Goal: Browse casually

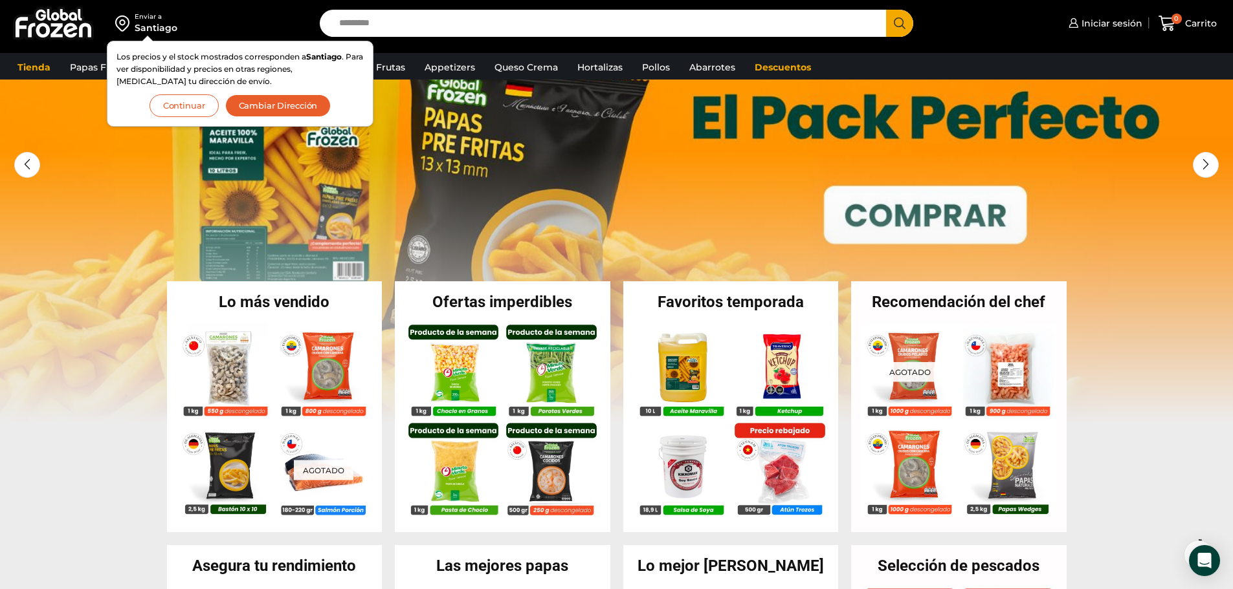
scroll to position [108, 0]
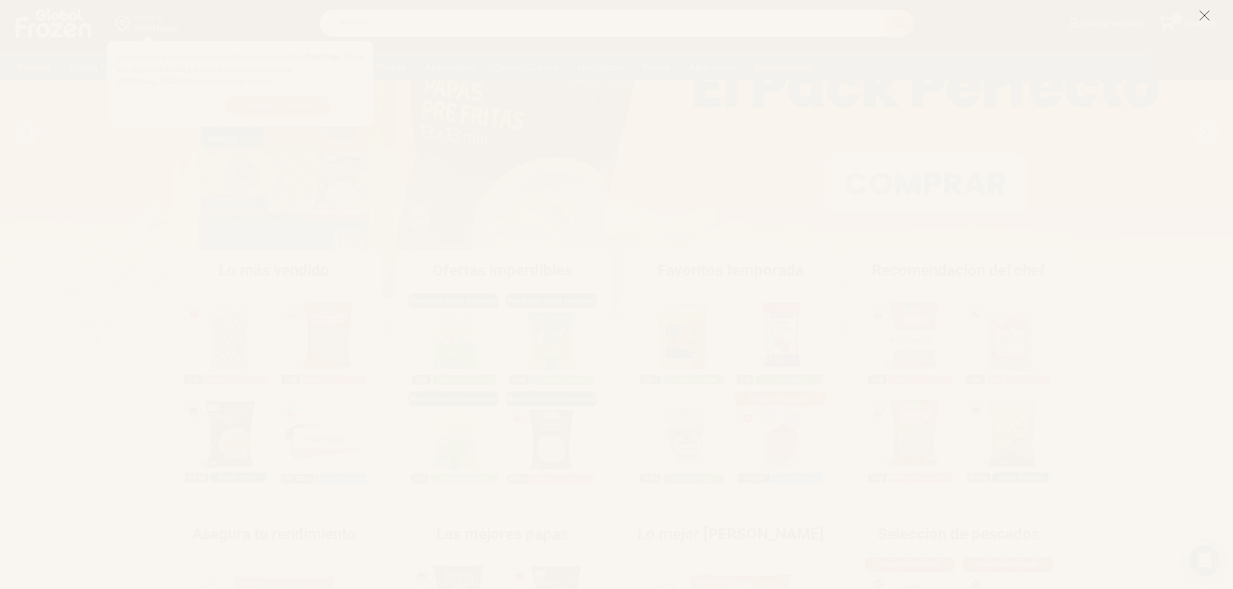
click at [1201, 18] on icon at bounding box center [1204, 16] width 12 height 12
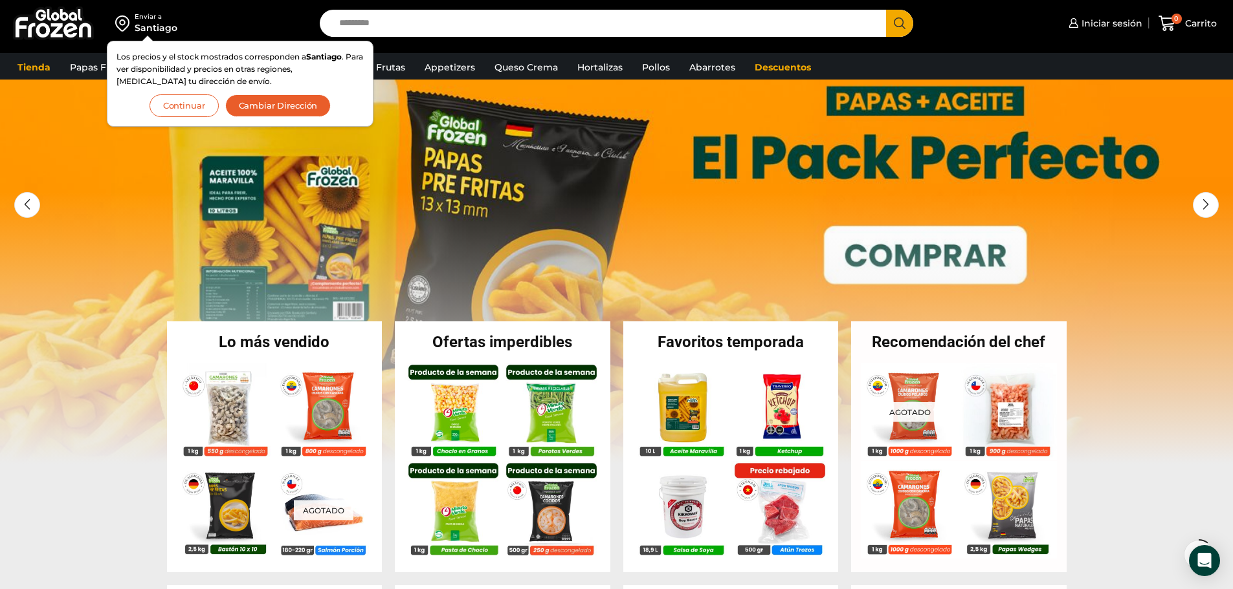
scroll to position [0, 0]
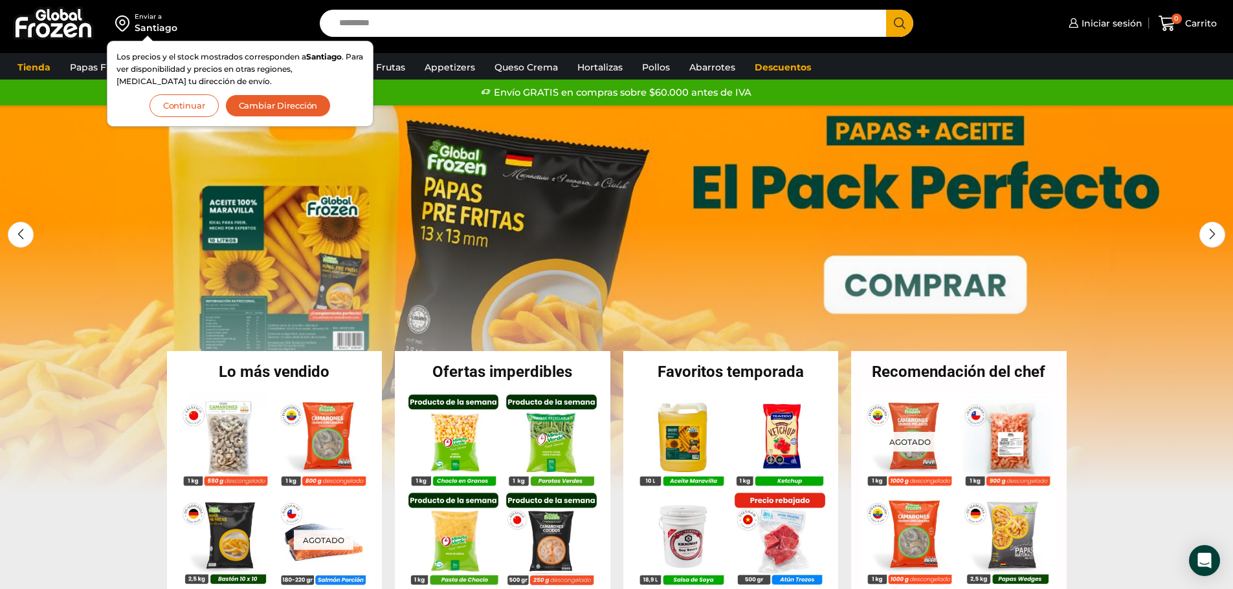
click at [78, 131] on link "1 / 3" at bounding box center [616, 299] width 1233 height 388
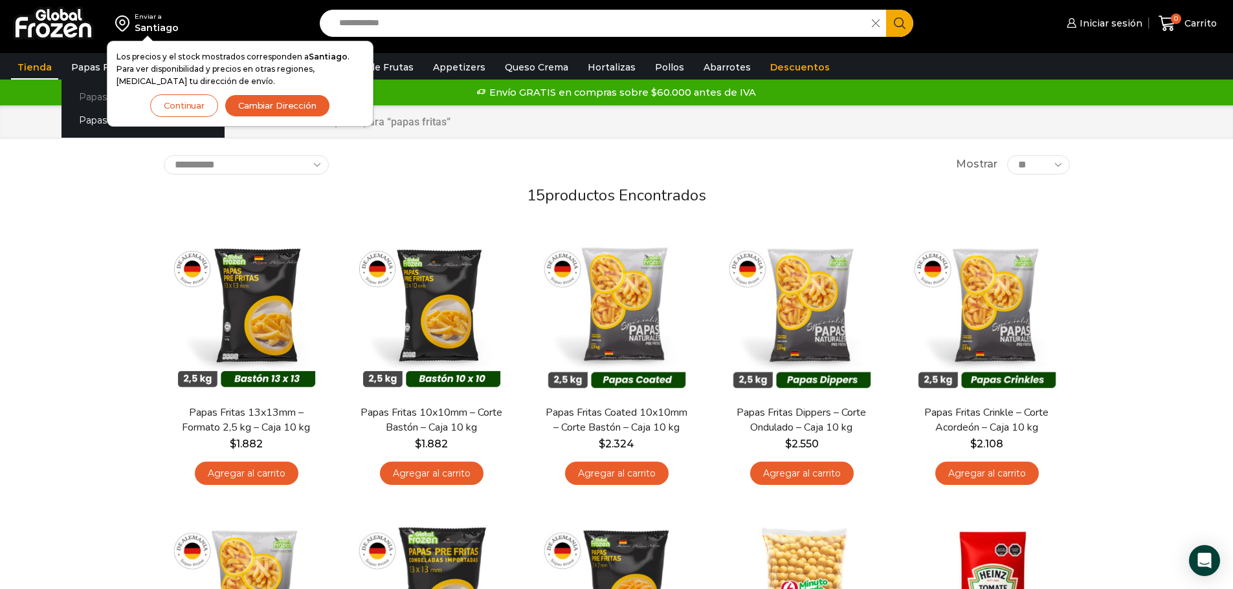
click at [83, 96] on link "Papas [PERSON_NAME]" at bounding box center [142, 97] width 163 height 24
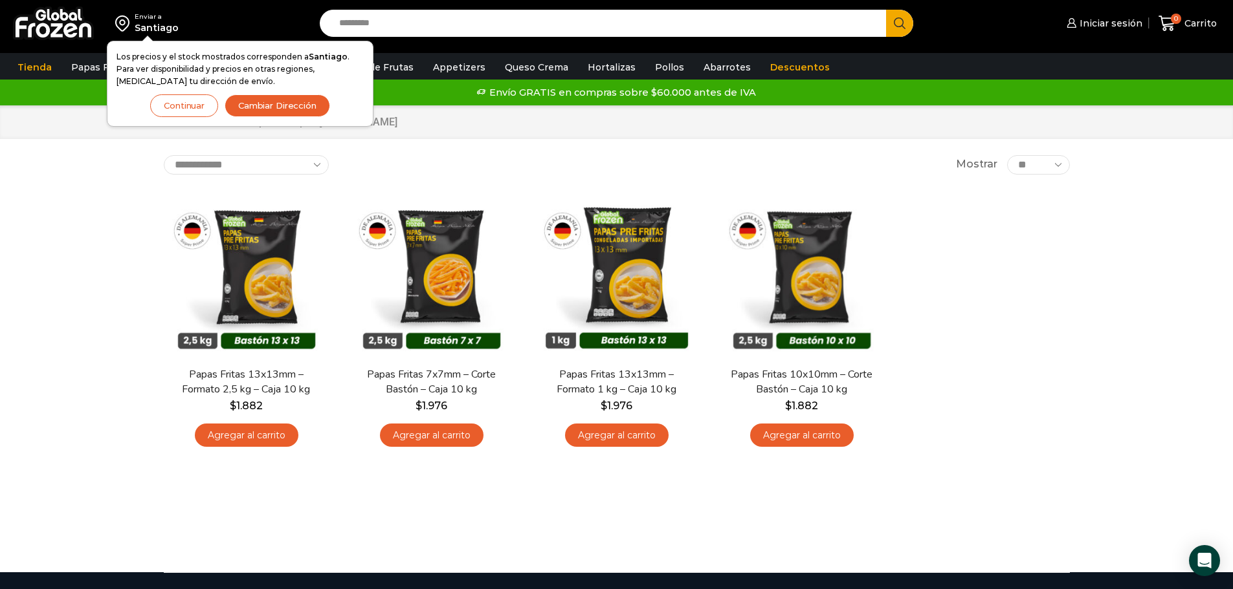
click at [180, 109] on button "Continuar" at bounding box center [184, 105] width 68 height 23
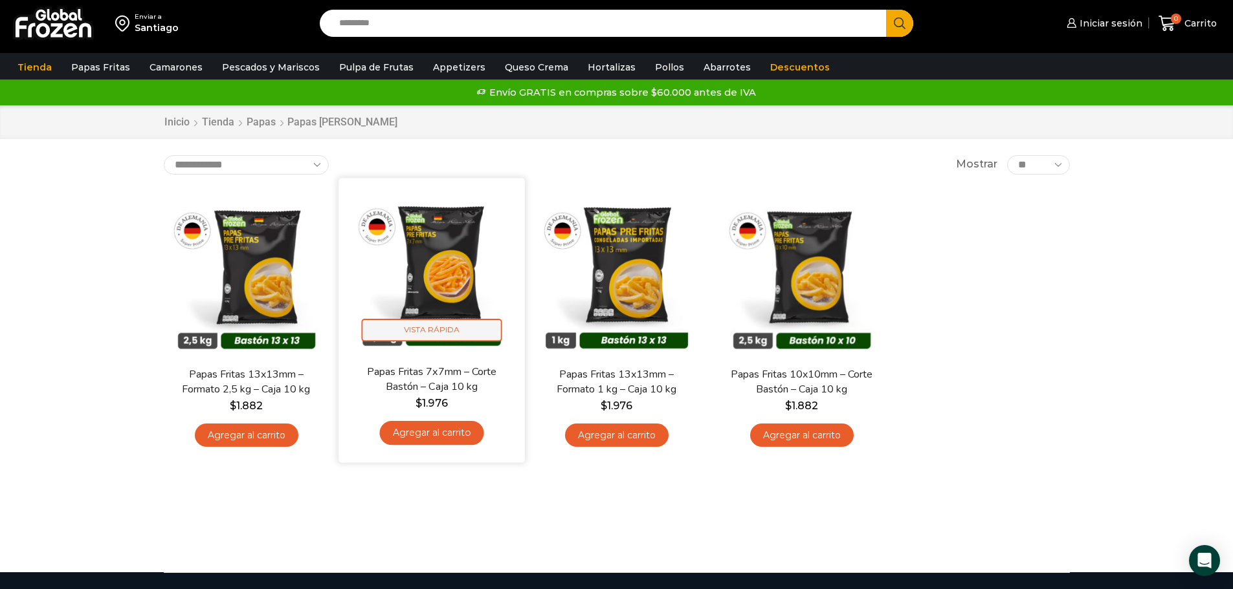
click at [428, 331] on span "Vista Rápida" at bounding box center [431, 330] width 140 height 23
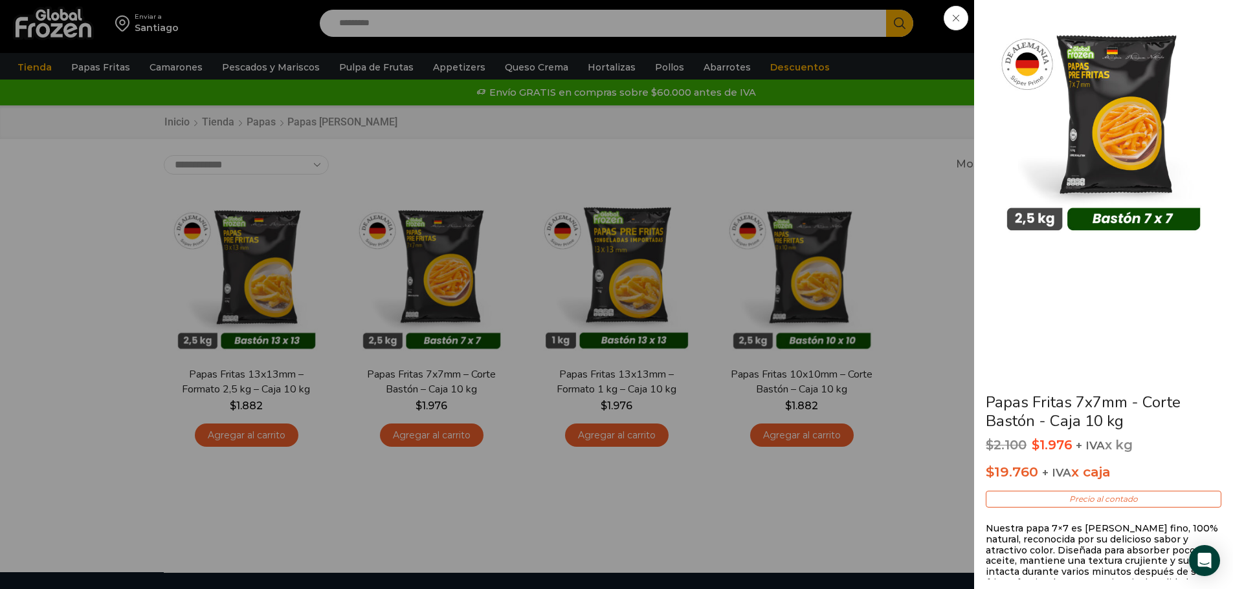
click at [802, 0] on div "Papas Fritas 7x7mm - Corte Bastón - Caja 10 kg $ 2.100 Original price was: $2.1…" at bounding box center [616, 0] width 1233 height 0
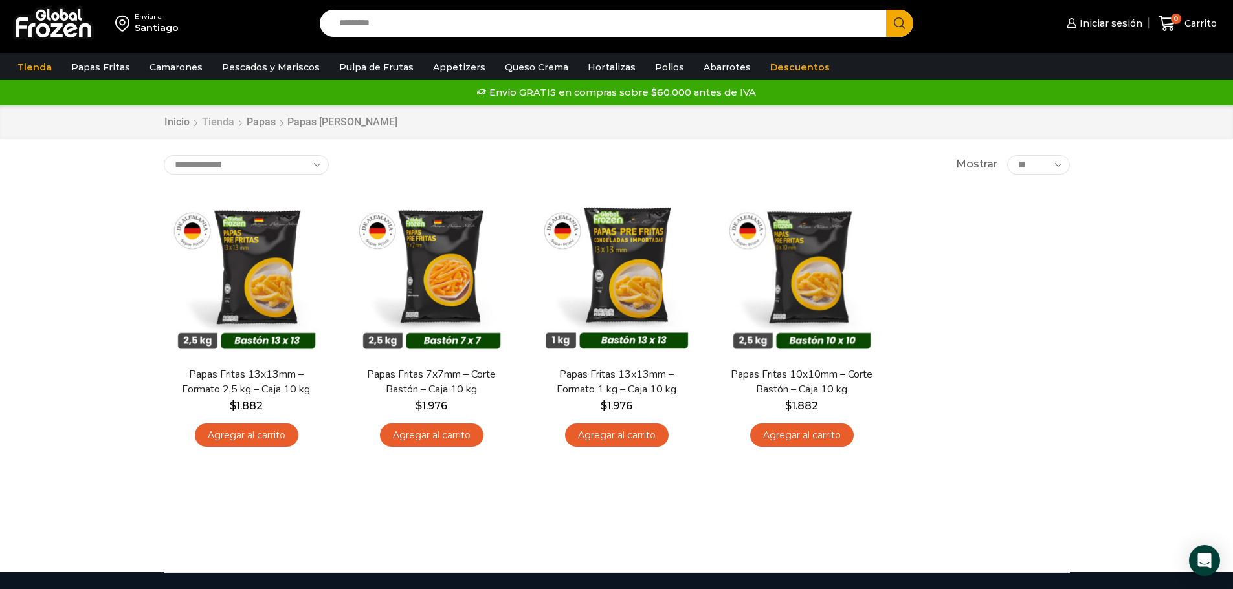
click at [221, 124] on link "Tienda" at bounding box center [218, 122] width 34 height 15
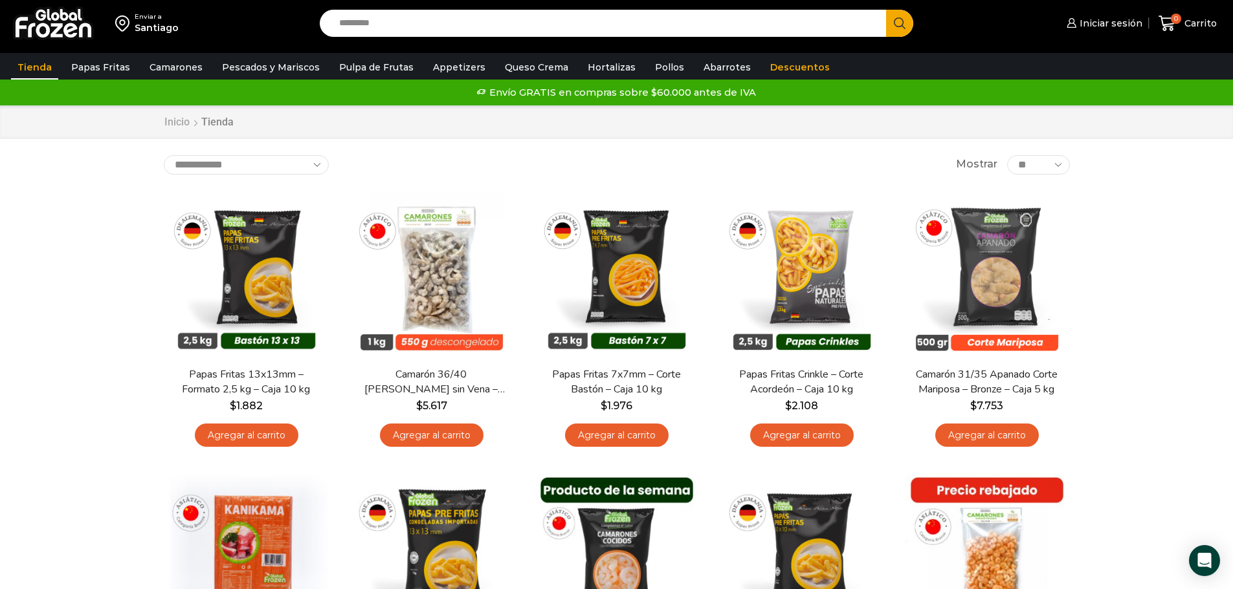
click at [184, 125] on link "Inicio" at bounding box center [177, 122] width 27 height 15
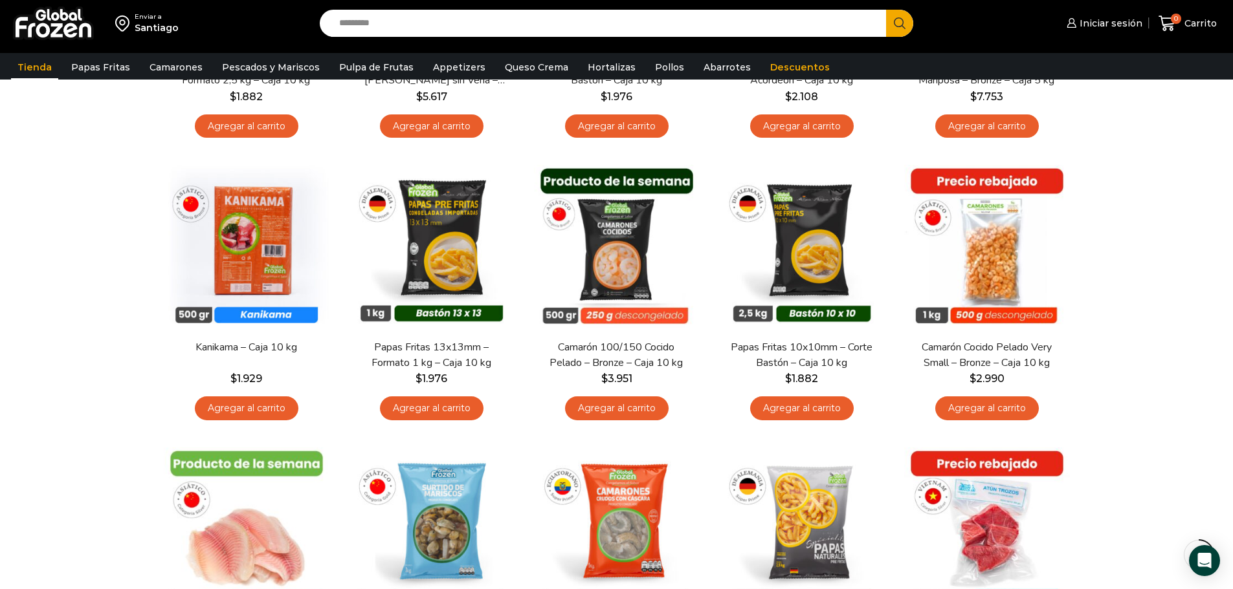
scroll to position [430, 0]
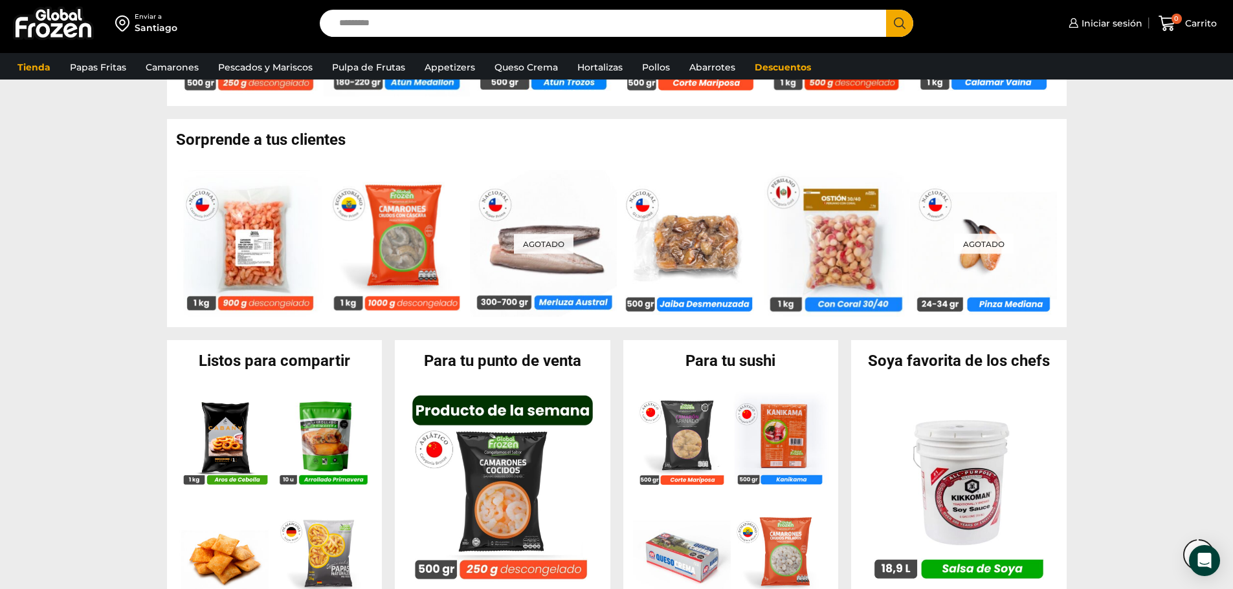
scroll to position [1316, 0]
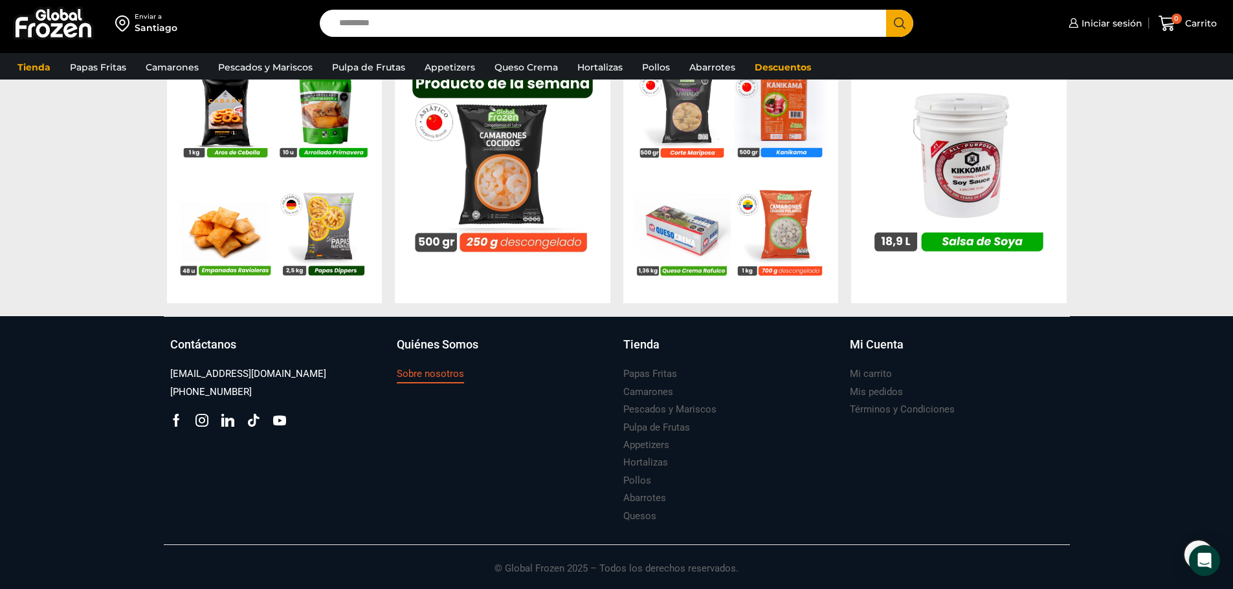
click at [436, 375] on h3 "Sobre nosotros" at bounding box center [430, 375] width 67 height 14
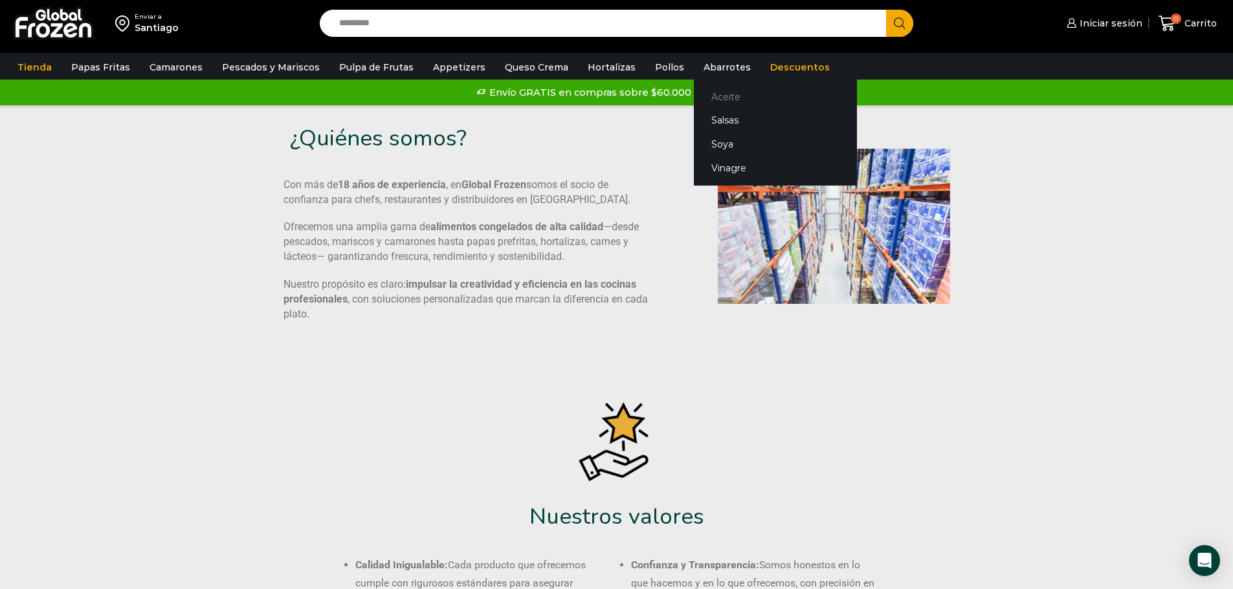
click at [706, 93] on link "Aceite" at bounding box center [775, 97] width 163 height 24
